Goal: Transaction & Acquisition: Purchase product/service

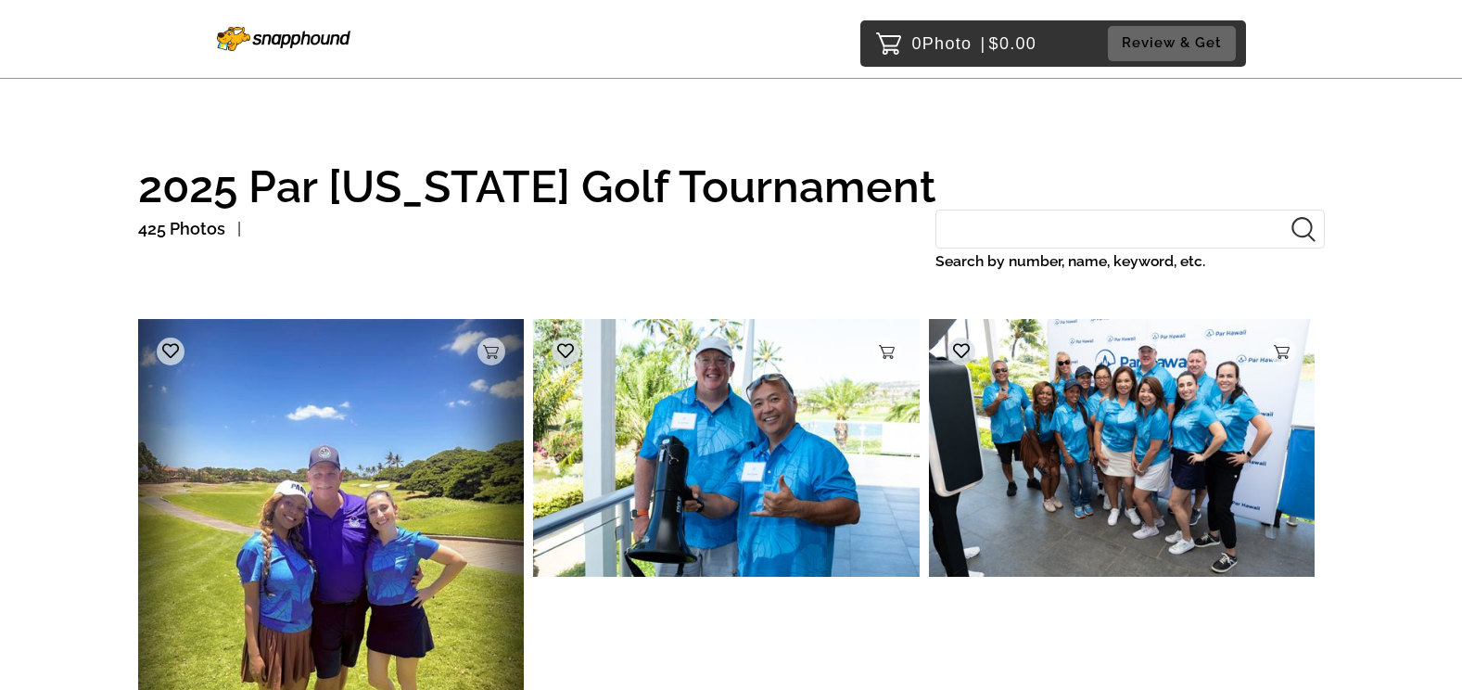
click at [1044, 229] on input "Search by number, name, keyword, etc." at bounding box center [1129, 229] width 389 height 40
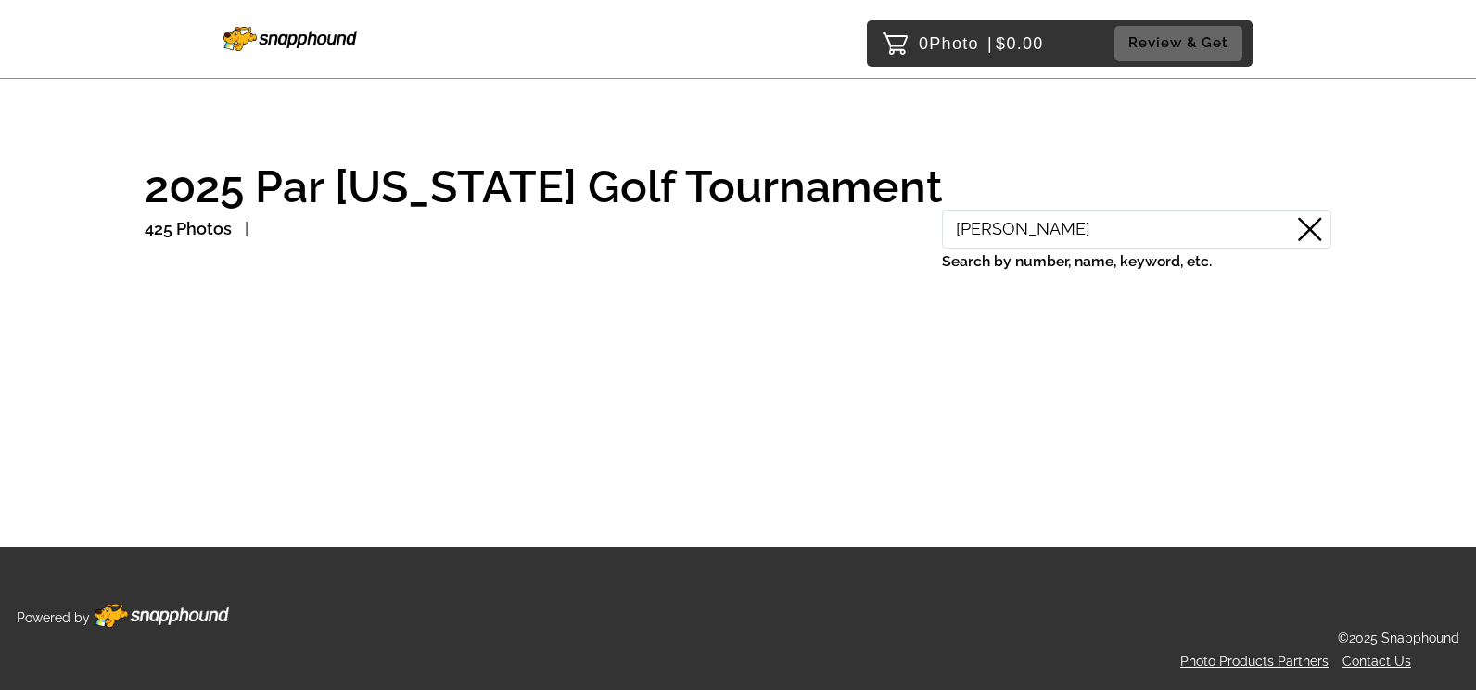
type input "miller"
drag, startPoint x: 1045, startPoint y: 229, endPoint x: 919, endPoint y: 229, distance: 126.1
click at [919, 229] on div "425 Photos miller Search by number, name, keyword, etc." at bounding box center [738, 253] width 1186 height 88
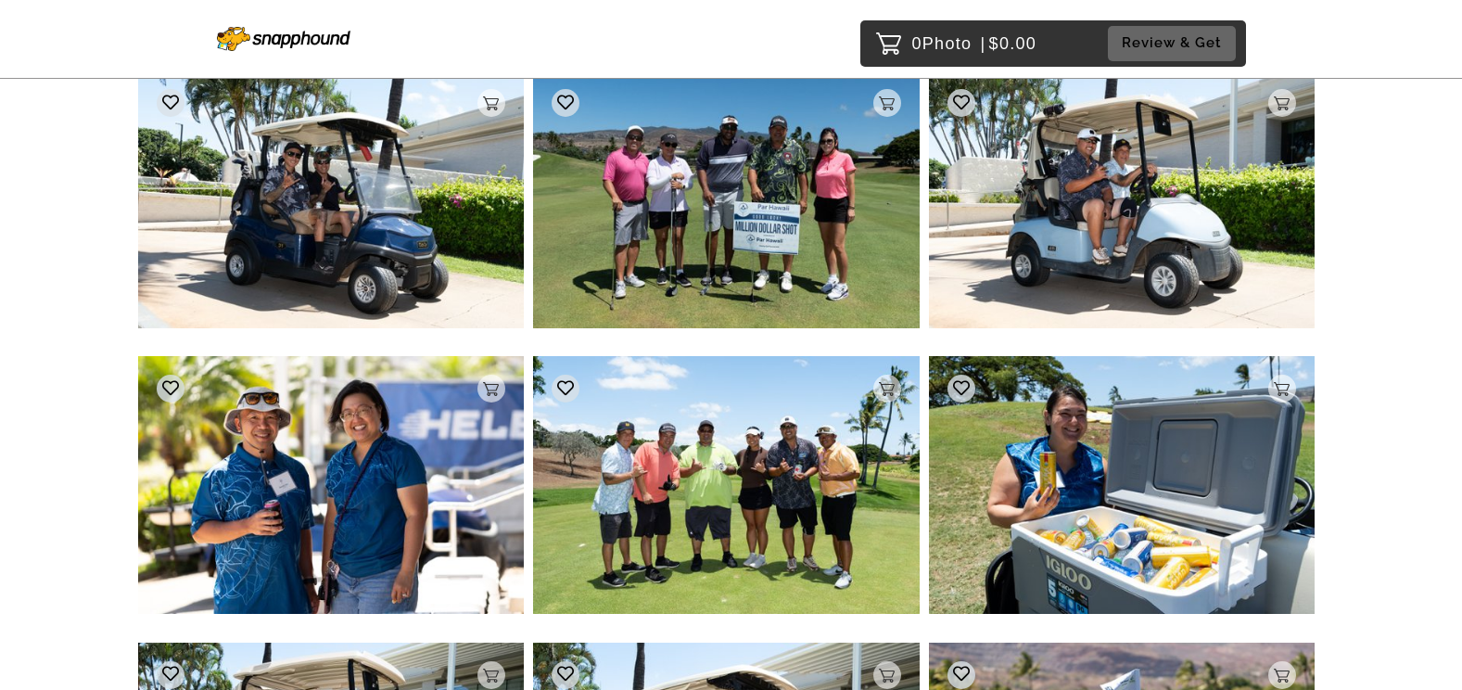
scroll to position [9916, 0]
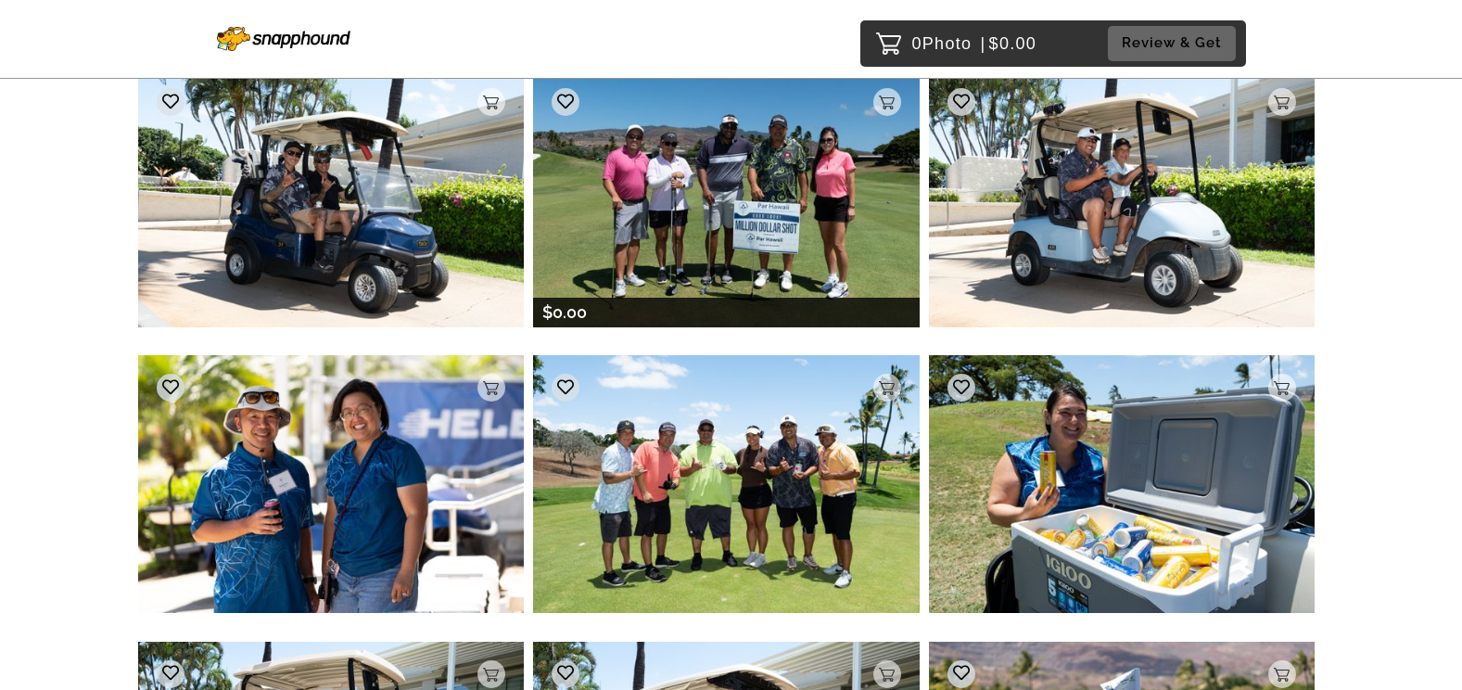
click at [806, 213] on img at bounding box center [726, 198] width 387 height 257
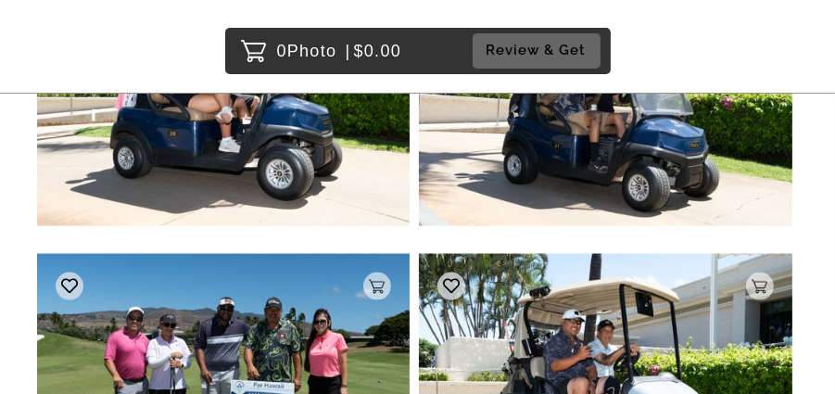
scroll to position [14177, 0]
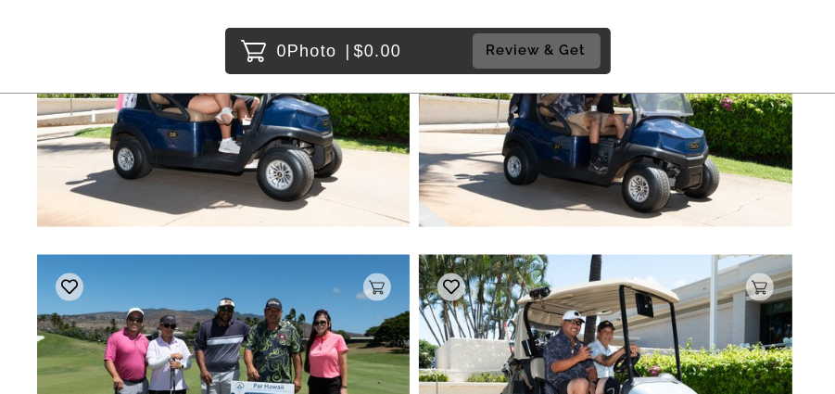
click at [269, 255] on img at bounding box center [223, 379] width 373 height 248
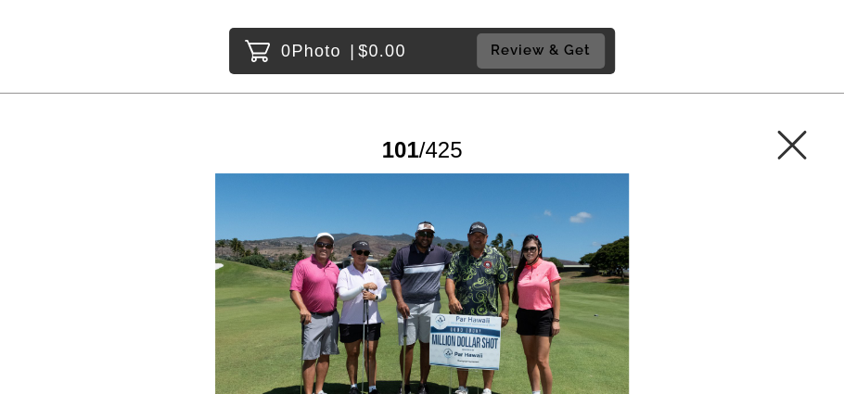
click at [694, 228] on div at bounding box center [421, 311] width 769 height 276
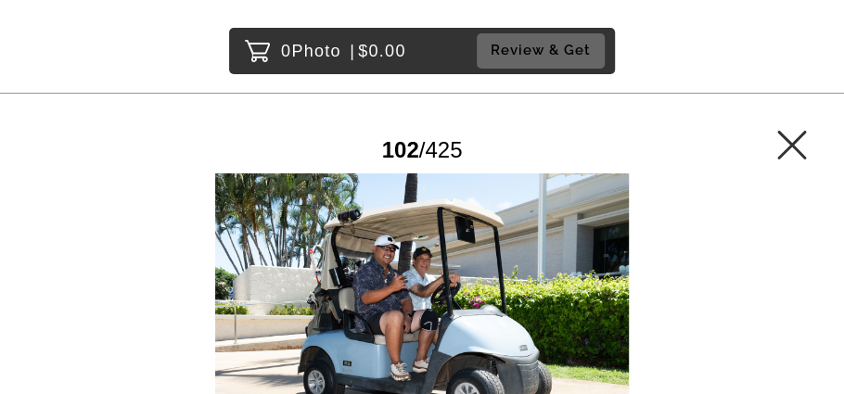
click at [124, 232] on div at bounding box center [421, 311] width 769 height 276
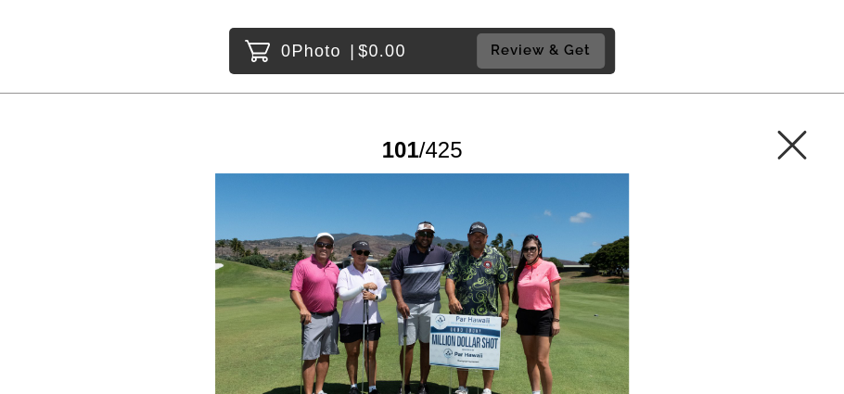
click at [794, 134] on icon at bounding box center [792, 145] width 30 height 30
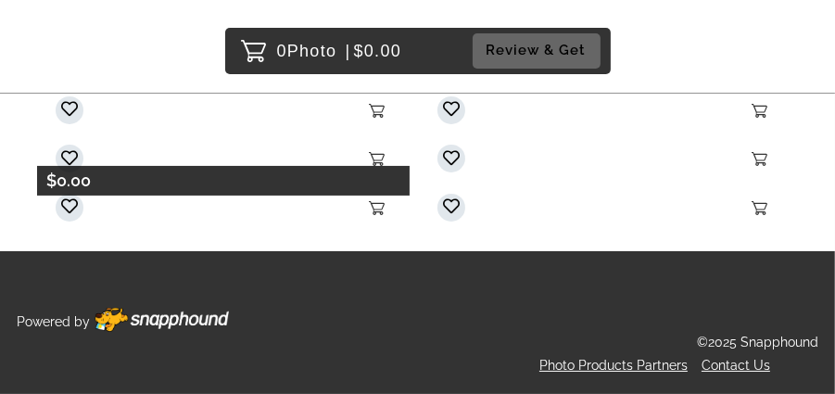
scroll to position [59964, 0]
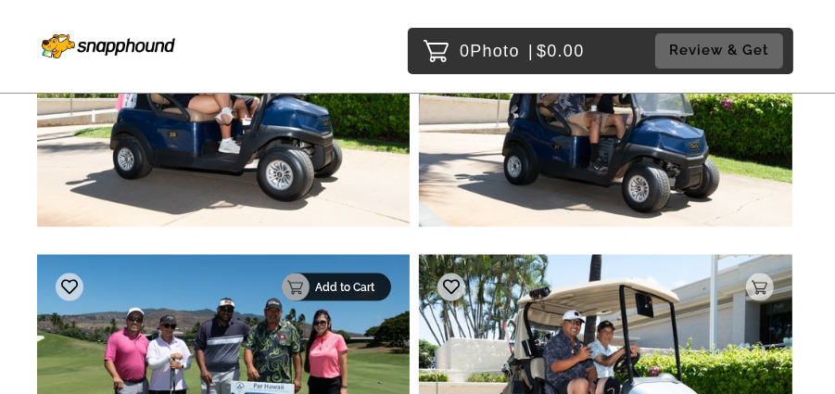
scroll to position [14177, 0]
click at [380, 273] on div "Add to Cart" at bounding box center [336, 287] width 109 height 28
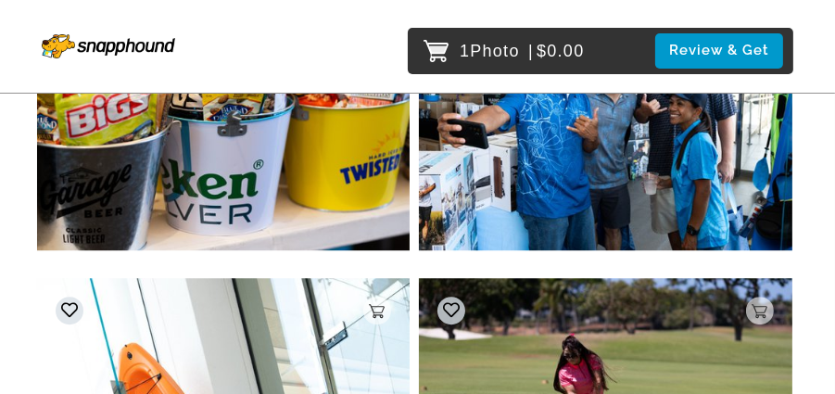
scroll to position [39389, 0]
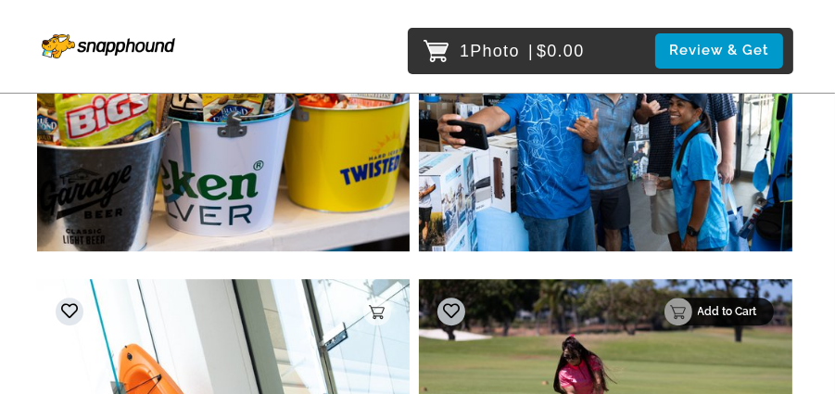
click at [760, 305] on p "Add to Cart" at bounding box center [730, 311] width 65 height 13
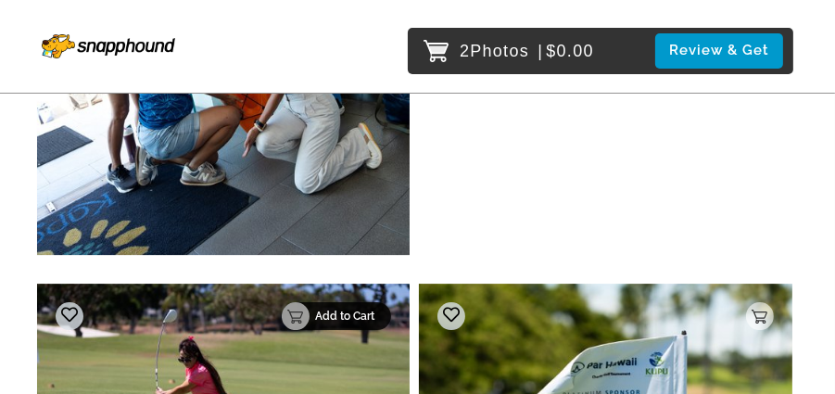
scroll to position [39971, 0]
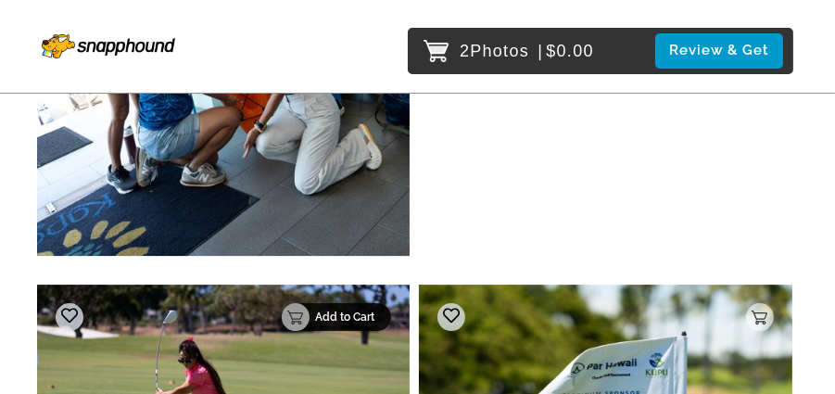
drag, startPoint x: 371, startPoint y: 237, endPoint x: 387, endPoint y: 240, distance: 16.0
click at [372, 311] on p "Add to Cart" at bounding box center [347, 317] width 65 height 13
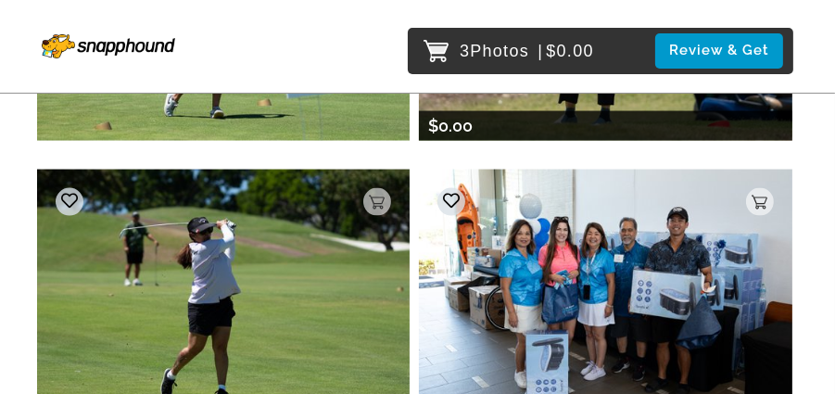
scroll to position [43442, 0]
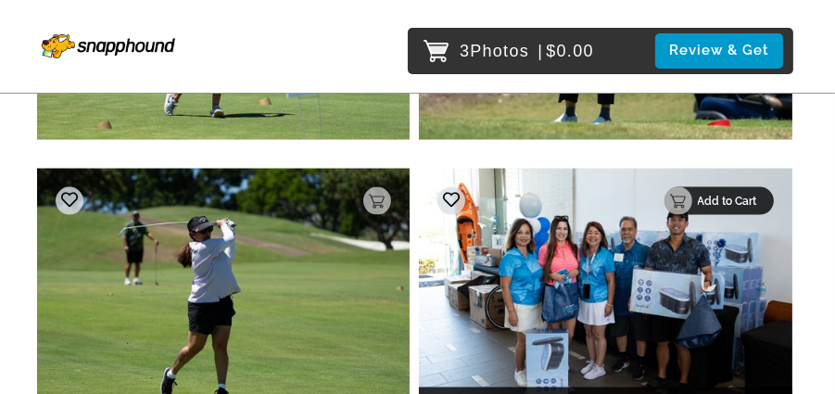
click at [765, 187] on div "Add to Cart" at bounding box center [719, 201] width 109 height 28
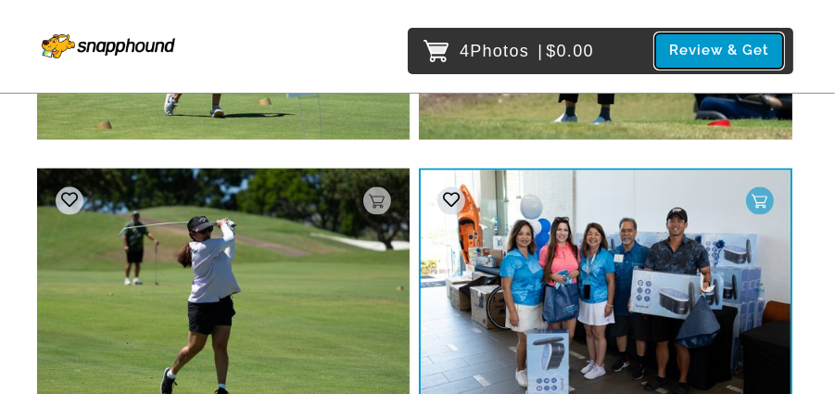
click at [717, 59] on button "Review & Get" at bounding box center [719, 50] width 128 height 34
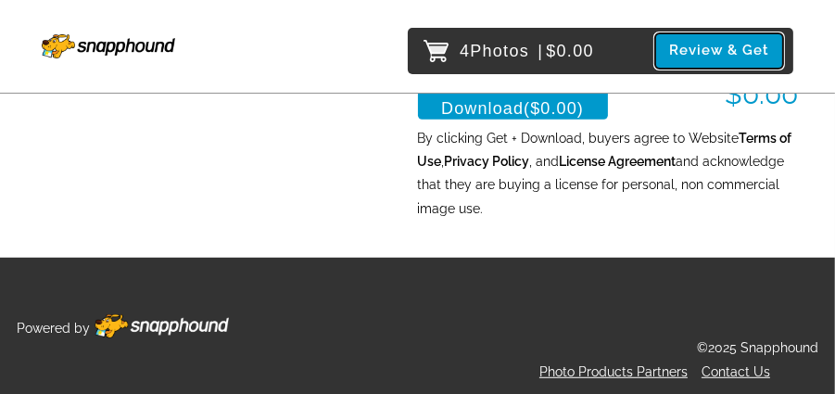
scroll to position [942, 0]
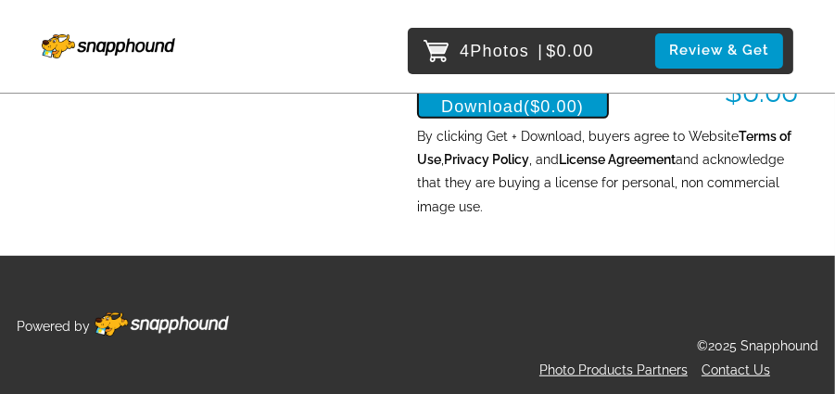
click at [524, 105] on span "($0.00)" at bounding box center [554, 106] width 60 height 19
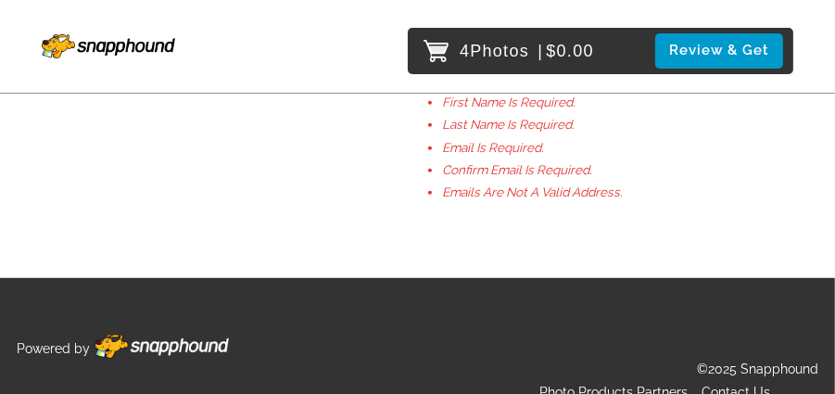
scroll to position [1100, 0]
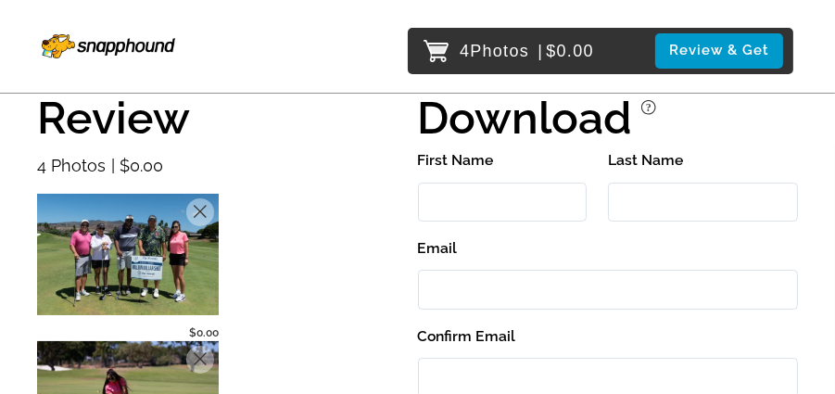
click at [504, 185] on input "First Name" at bounding box center [503, 203] width 170 height 40
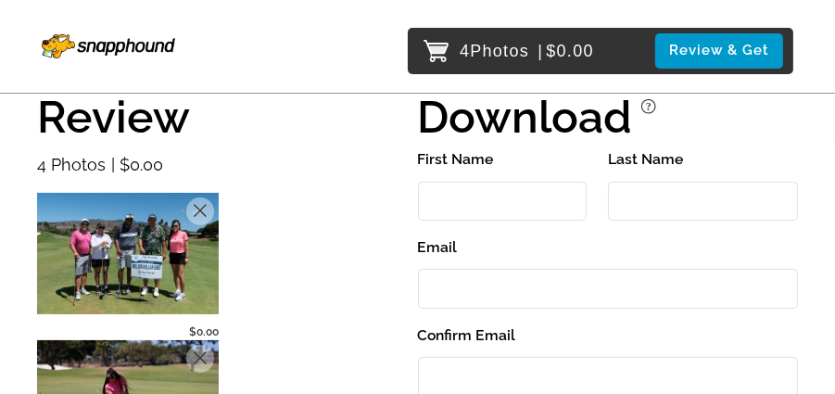
scroll to position [94, 0]
type input "[PERSON_NAME]"
